Goal: Information Seeking & Learning: Learn about a topic

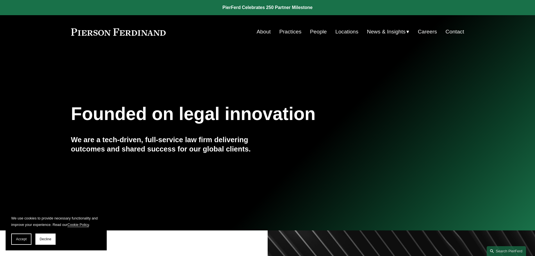
click at [0, 0] on span "Insights" at bounding box center [0, 0] width 0 height 0
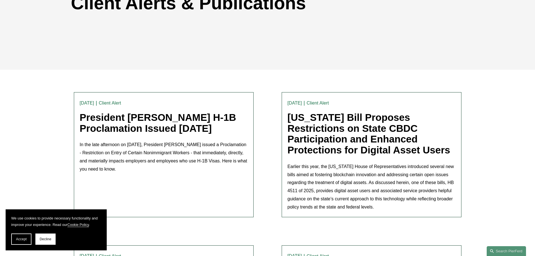
scroll to position [112, 0]
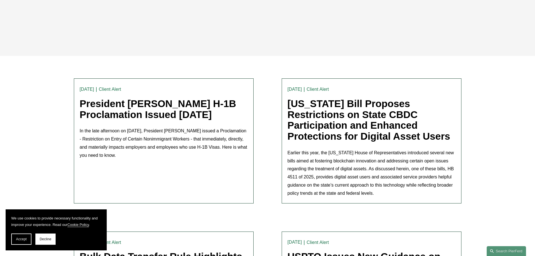
click at [165, 114] on link "President [PERSON_NAME] H-1B Proclamation Issued [DATE]" at bounding box center [158, 109] width 156 height 22
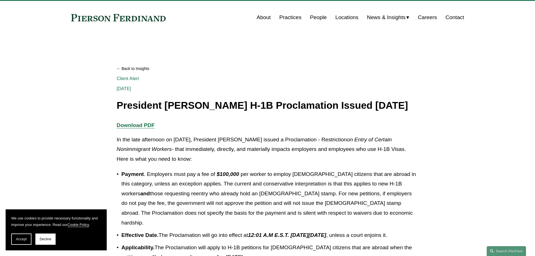
scroll to position [28, 0]
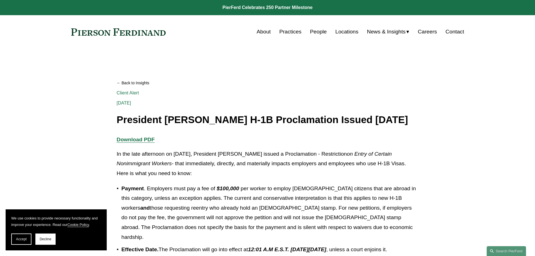
scroll to position [28, 0]
